Goal: Communication & Community: Share content

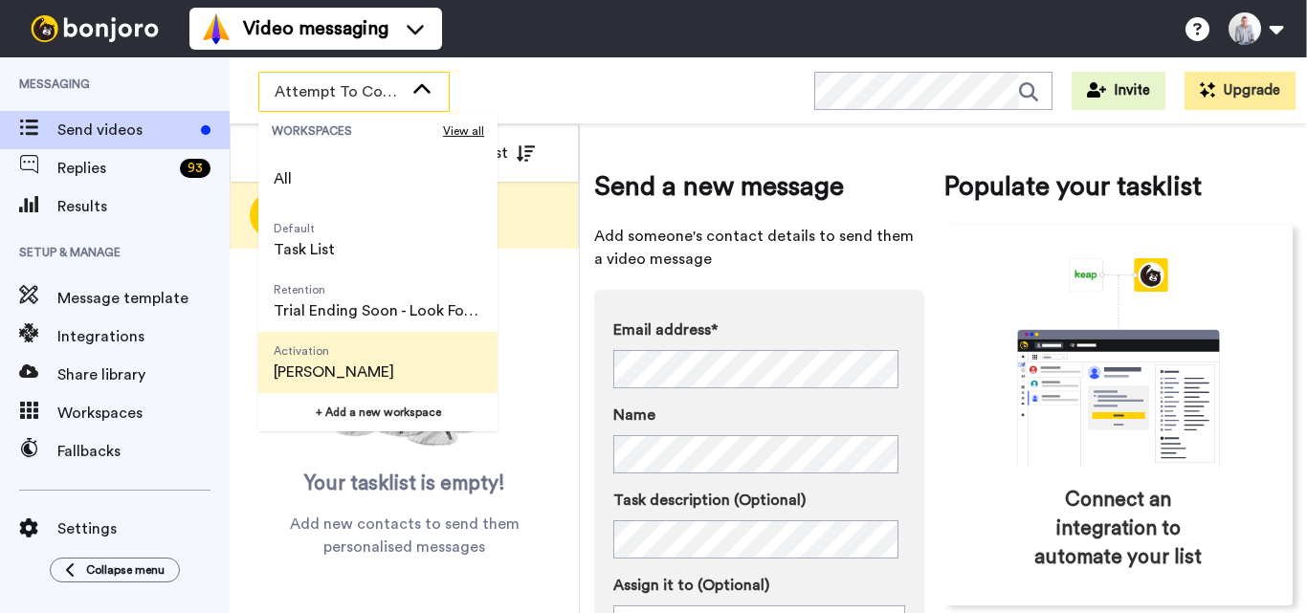
click at [364, 379] on span "[PERSON_NAME]" at bounding box center [334, 372] width 121 height 23
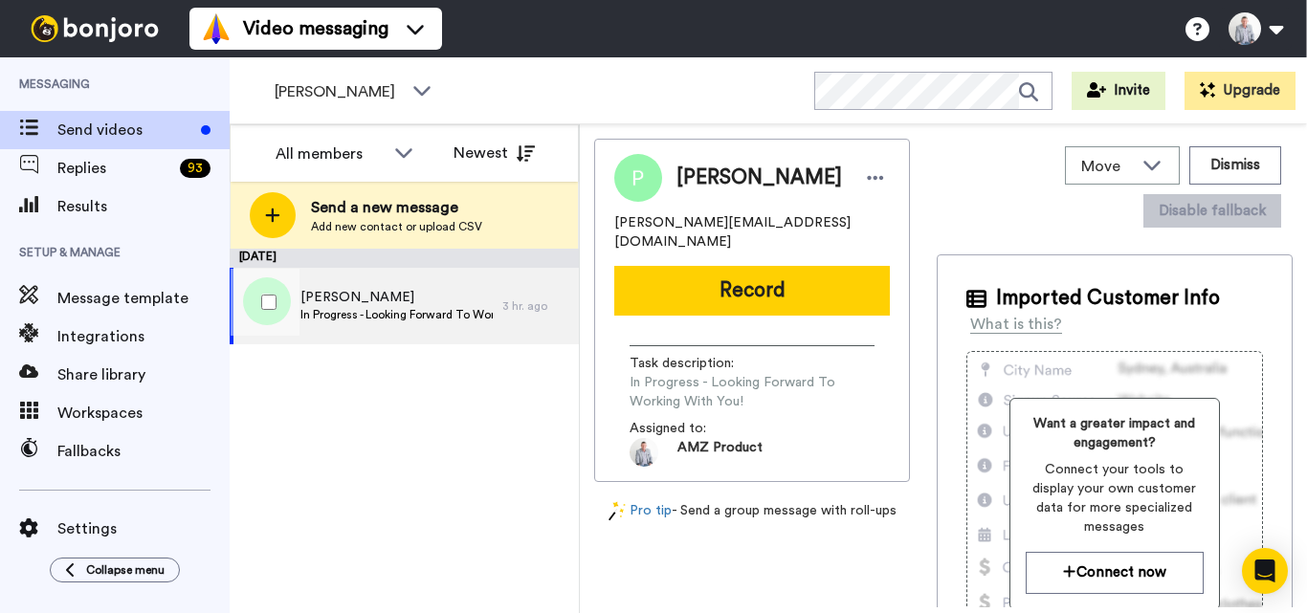
click at [366, 322] on span "In Progress - Looking Forward To Working With You!" at bounding box center [396, 314] width 192 height 15
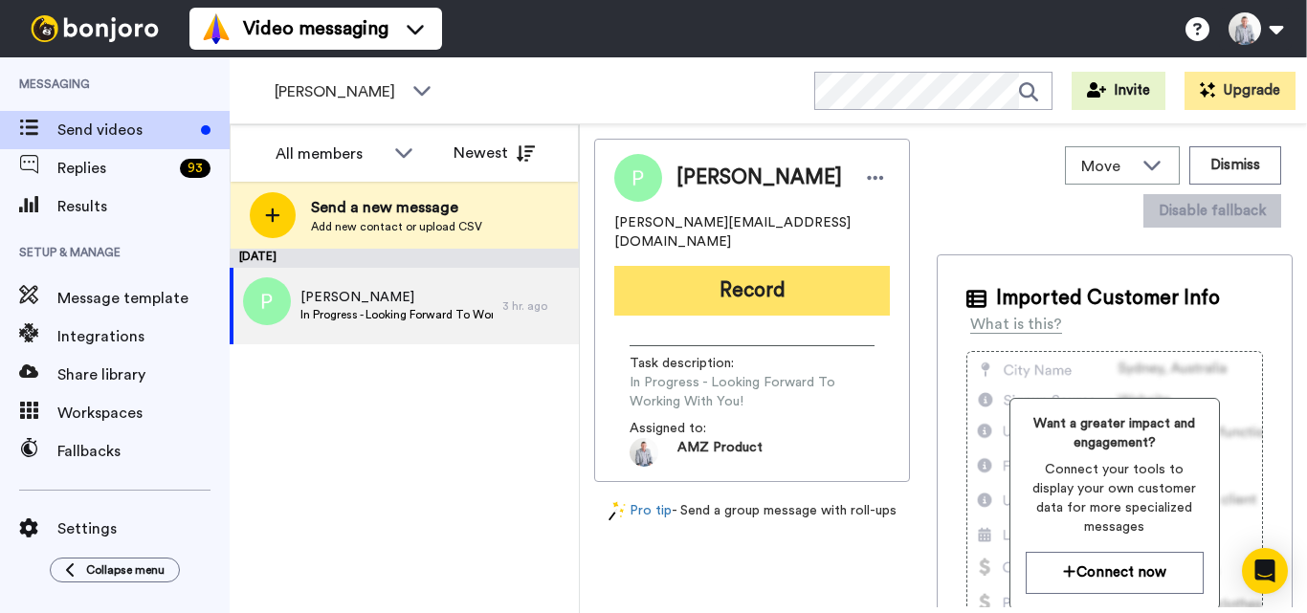
click at [769, 266] on button "Record" at bounding box center [752, 291] width 276 height 50
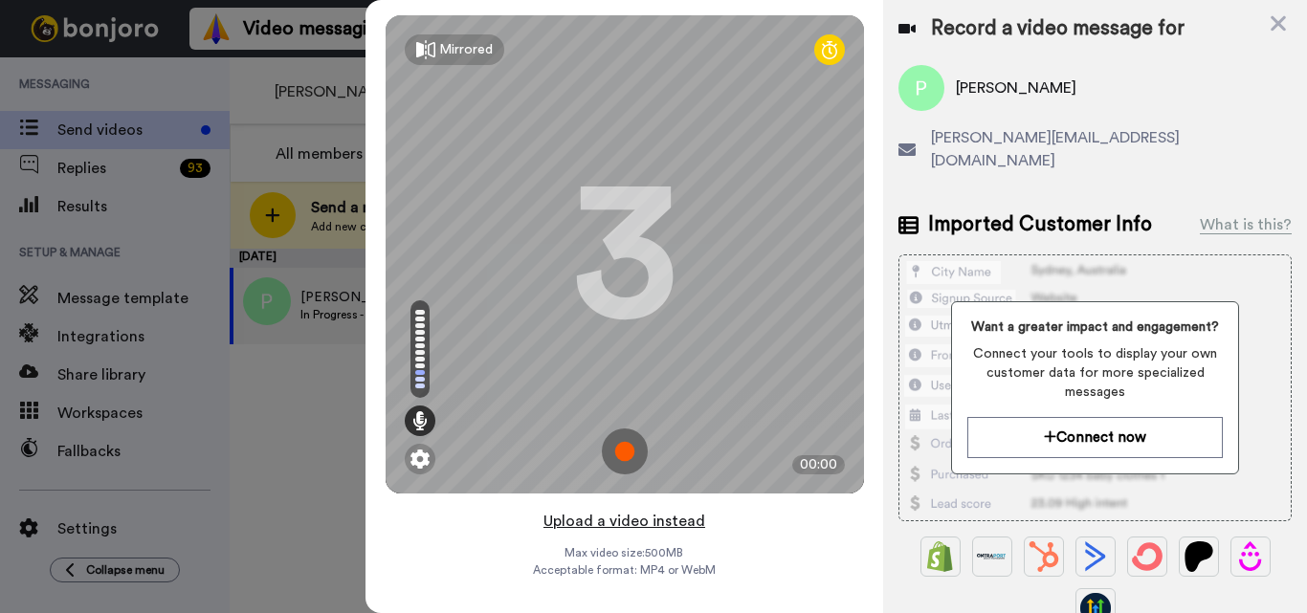
click at [669, 523] on button "Upload a video instead" at bounding box center [624, 521] width 173 height 25
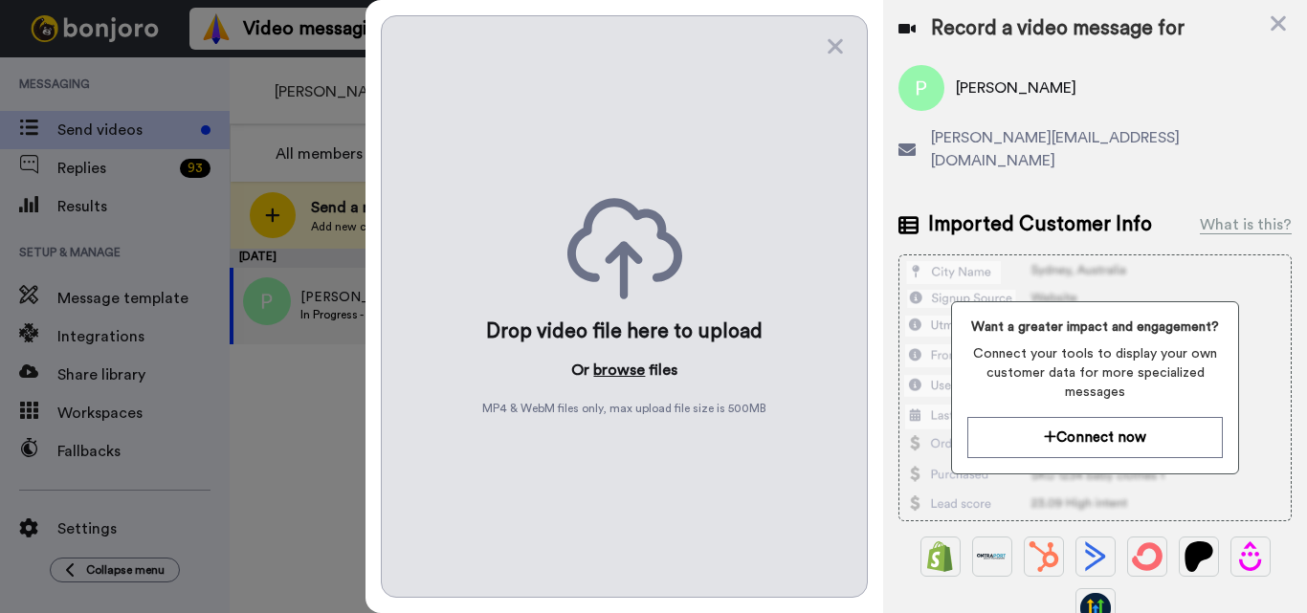
click at [620, 374] on button "browse" at bounding box center [619, 370] width 52 height 23
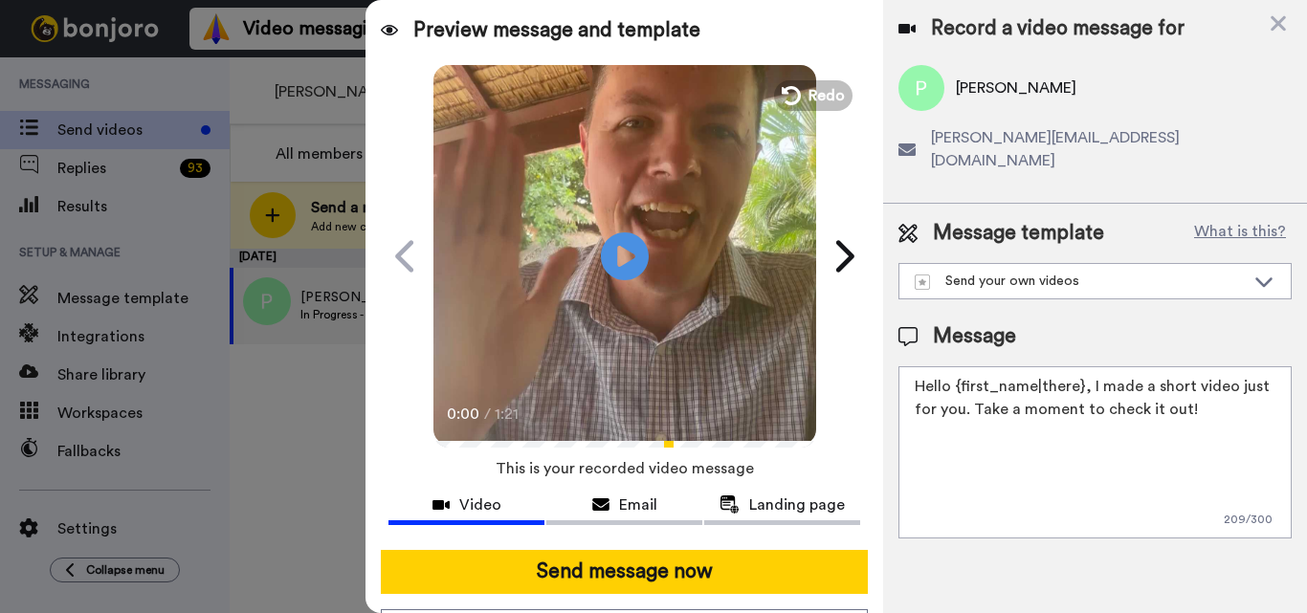
drag, startPoint x: 1077, startPoint y: 362, endPoint x: 1243, endPoint y: 353, distance: 166.7
click at [1077, 367] on textarea "Hello {first_name|there}, I made a short video just for you. Take a moment to c…" at bounding box center [1095, 453] width 393 height 172
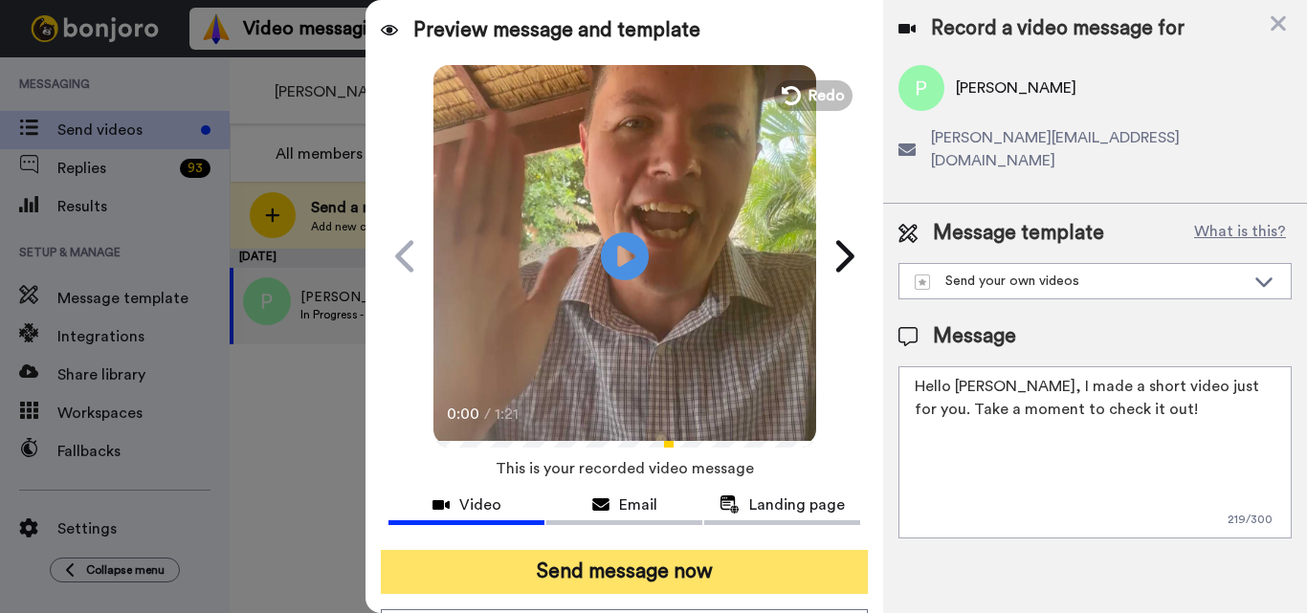
type textarea "Hello [PERSON_NAME], I made a short video just for you. Take a moment to check …"
click at [647, 571] on button "Send message now" at bounding box center [624, 572] width 487 height 44
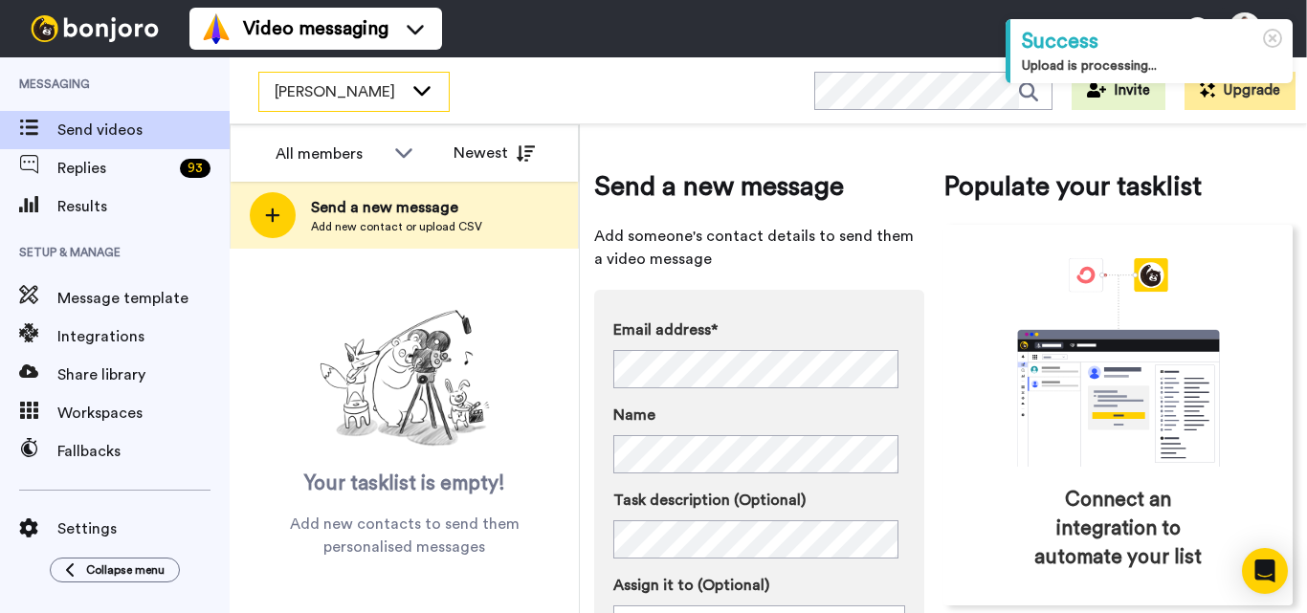
click at [399, 101] on span "[PERSON_NAME]" at bounding box center [339, 91] width 128 height 23
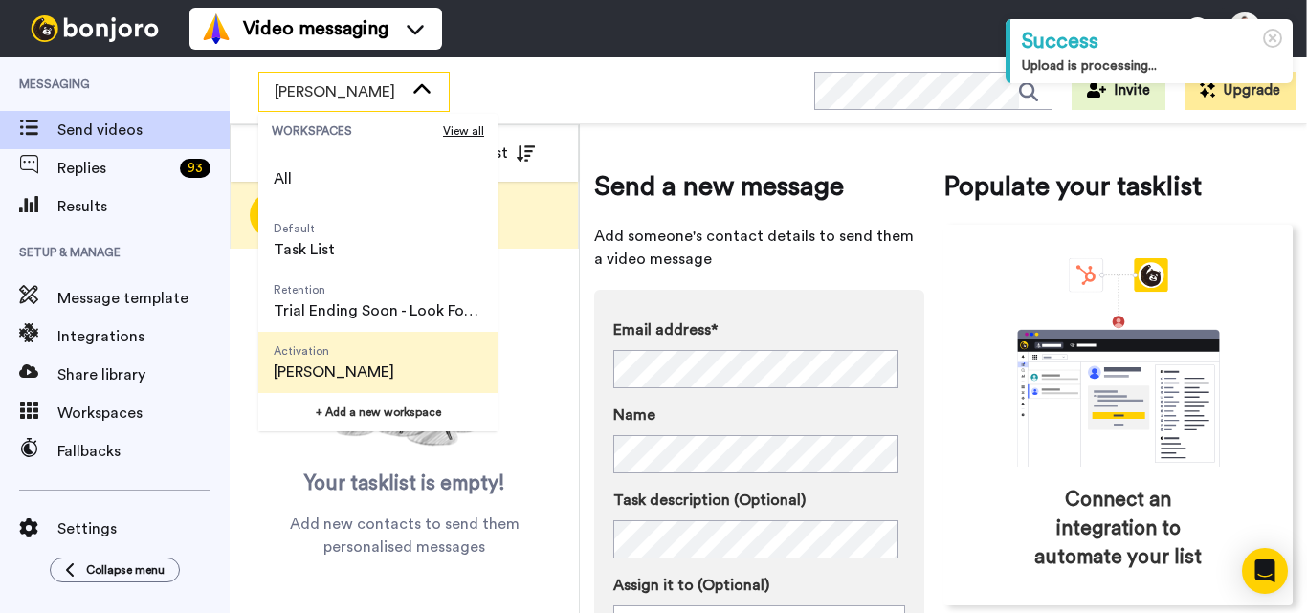
scroll to position [122, 0]
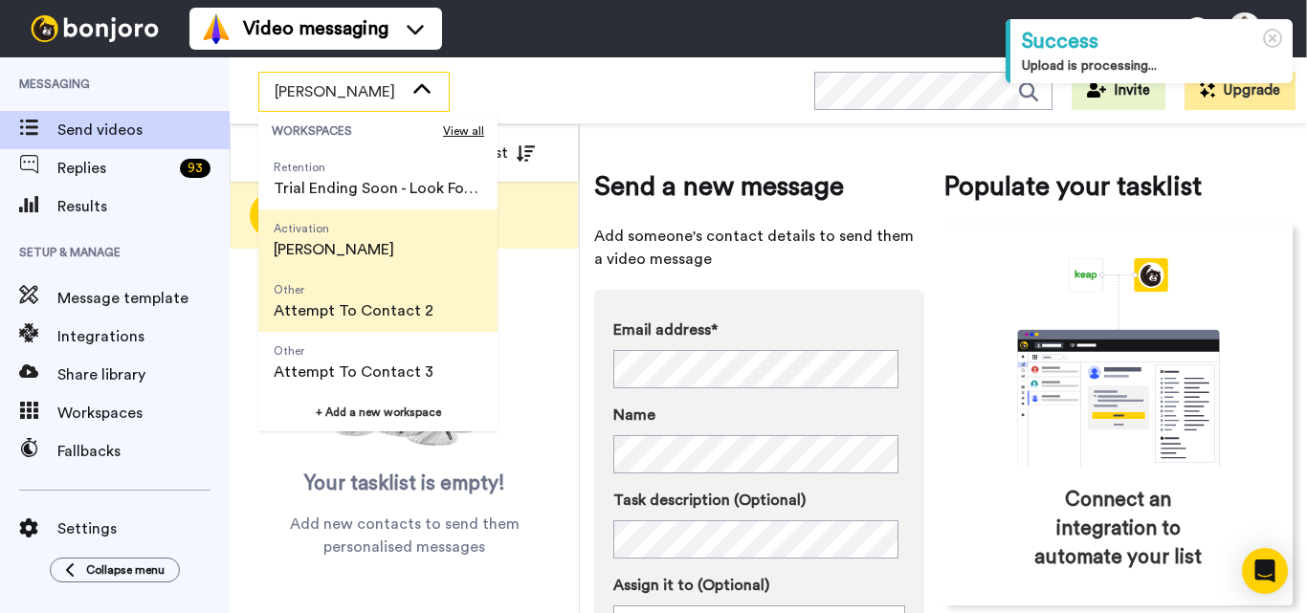
click at [354, 316] on span "Attempt To Contact 2" at bounding box center [354, 311] width 160 height 23
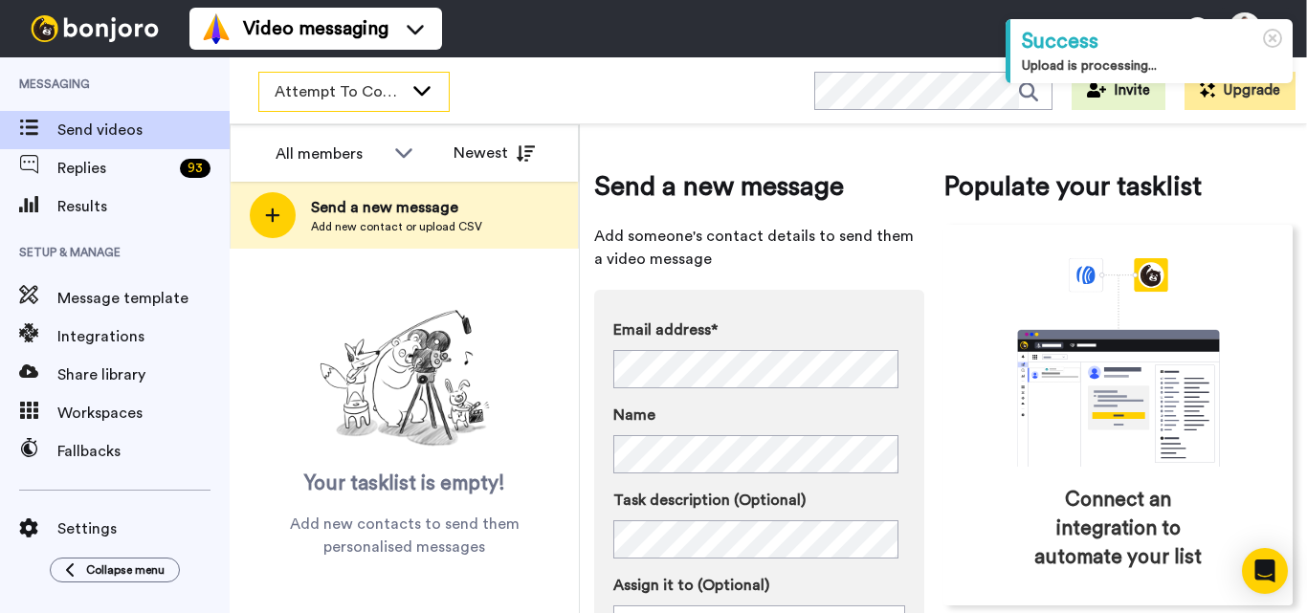
click at [405, 89] on div "Attempt To Contact 2" at bounding box center [353, 92] width 189 height 38
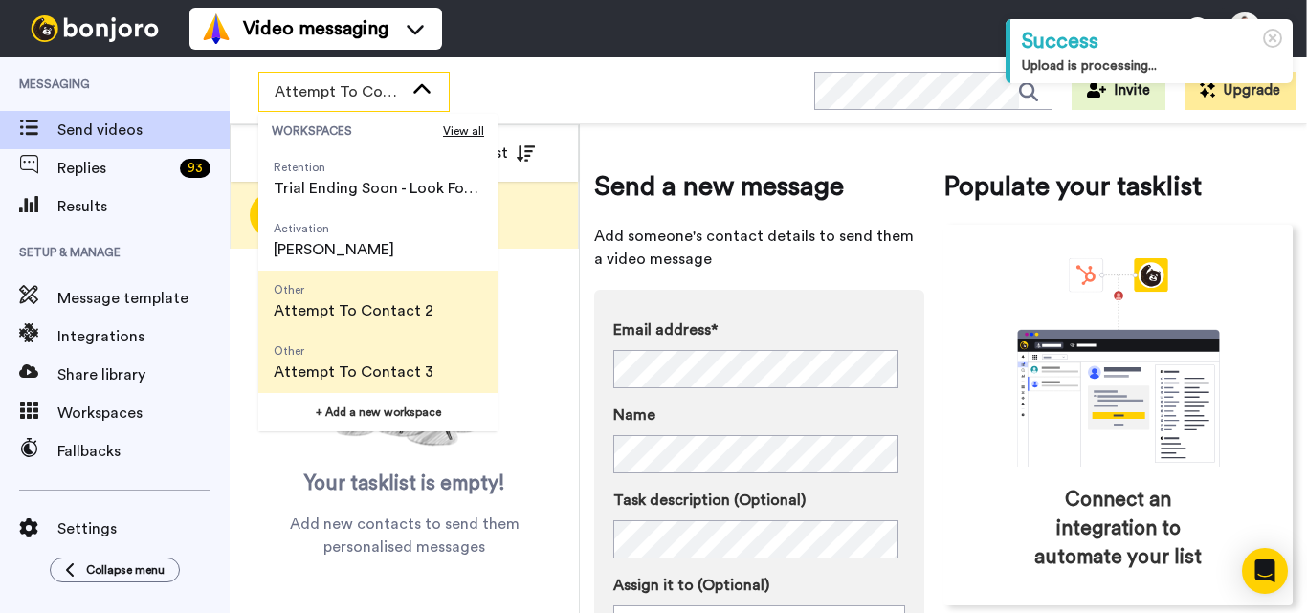
click at [357, 366] on span "Attempt To Contact 3" at bounding box center [354, 372] width 160 height 23
